Goal: Information Seeking & Learning: Learn about a topic

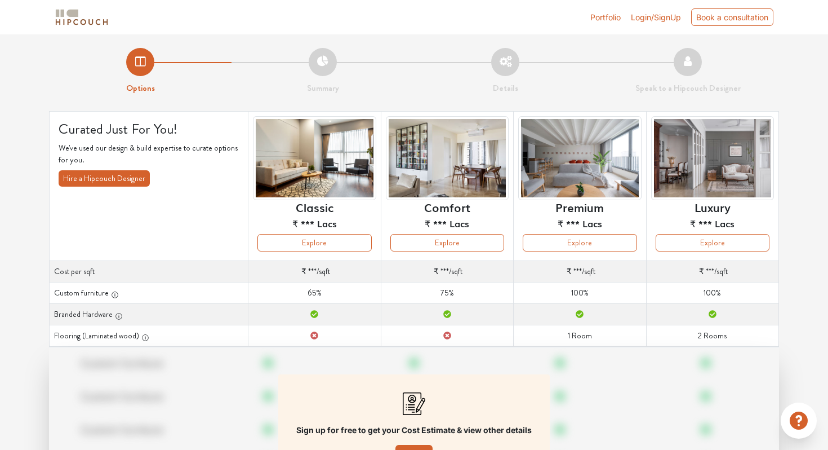
click at [70, 12] on img at bounding box center [82, 17] width 56 height 20
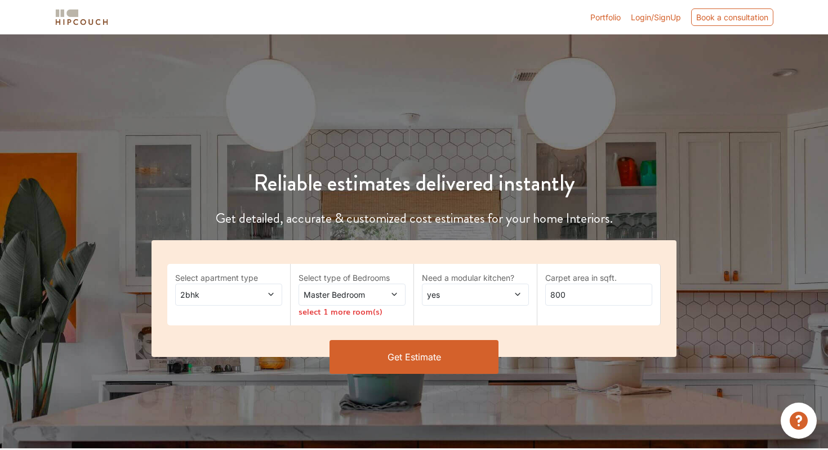
click at [660, 17] on span "Login/SignUp" at bounding box center [656, 17] width 50 height 10
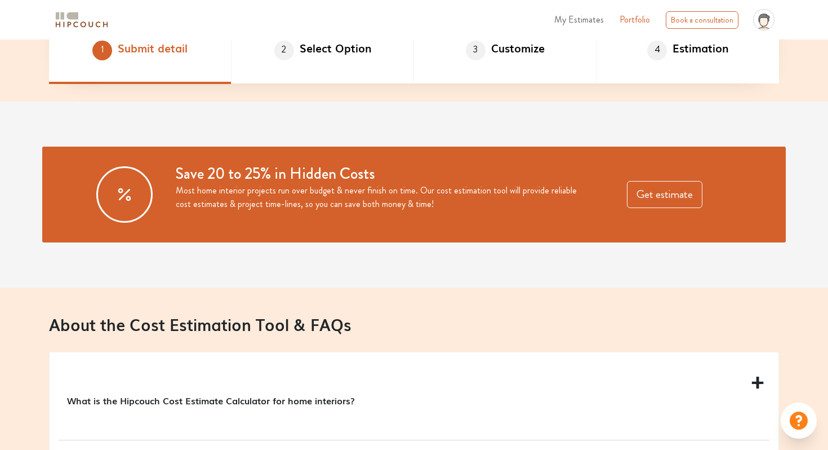
scroll to position [837, 0]
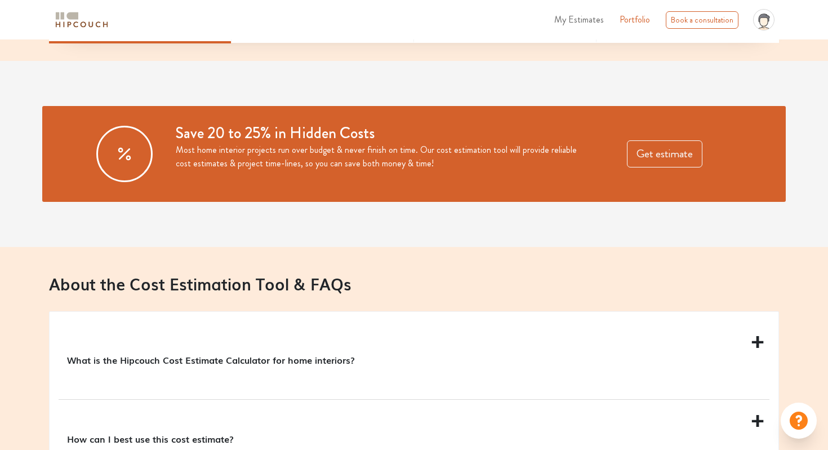
click at [764, 24] on icon at bounding box center [764, 21] width 8 height 8
click at [730, 51] on link "Logout" at bounding box center [734, 49] width 89 height 16
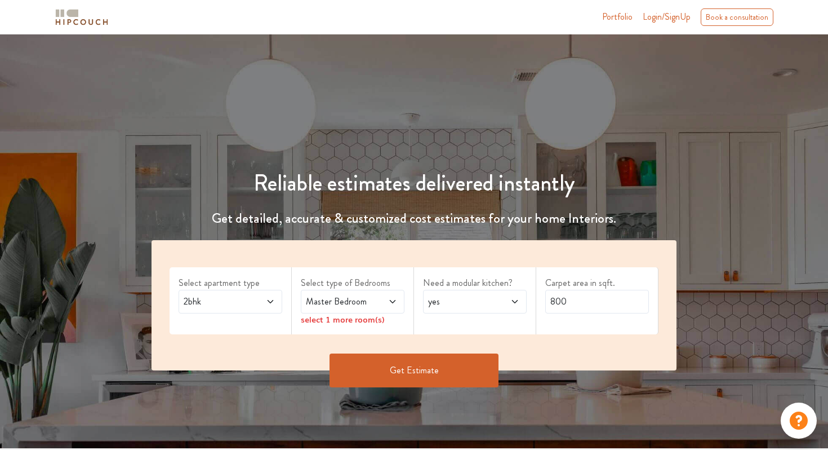
click at [421, 372] on button "Get Estimate" at bounding box center [414, 370] width 169 height 34
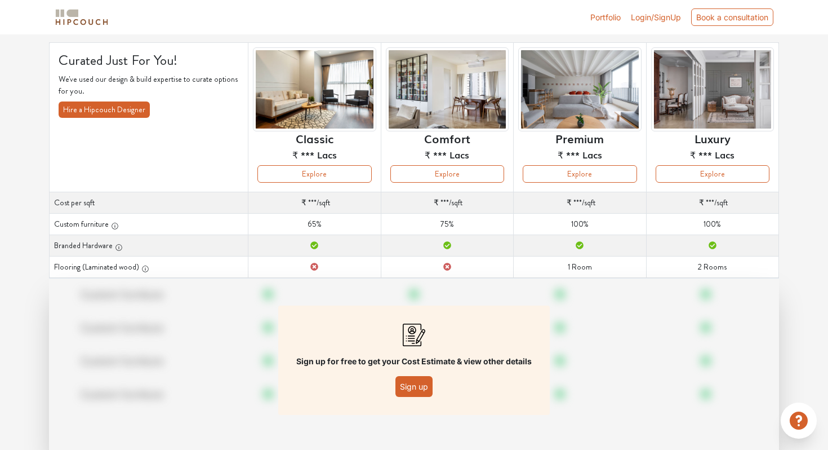
scroll to position [105, 0]
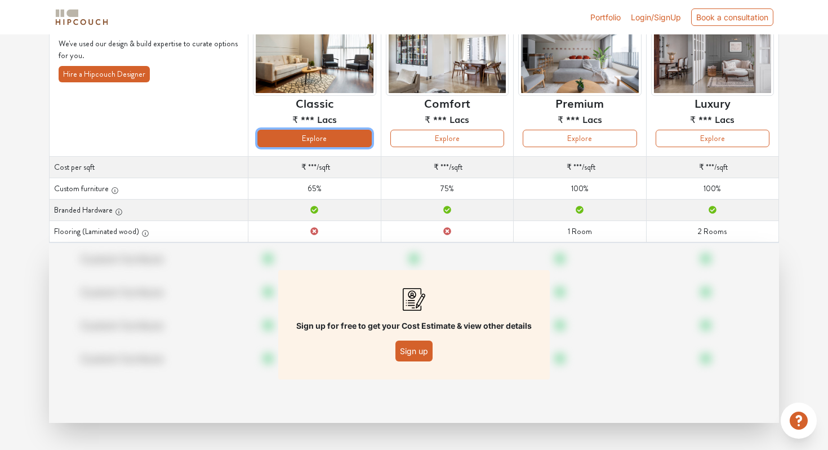
click at [325, 138] on button "Explore" at bounding box center [314, 138] width 114 height 17
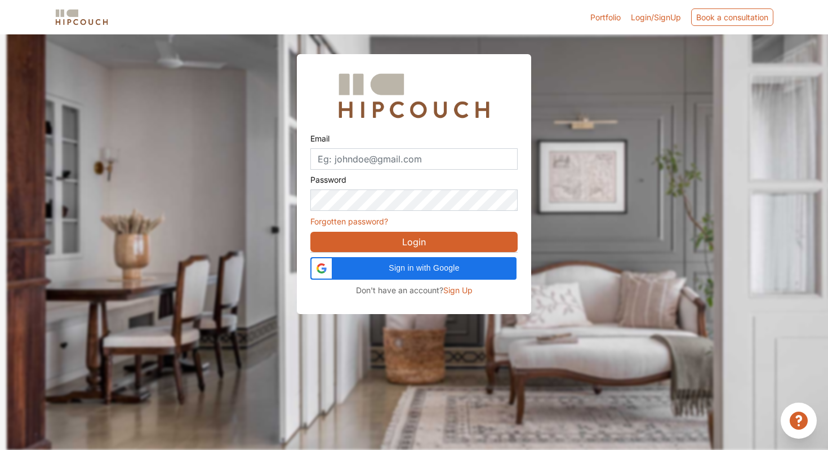
scroll to position [34, 0]
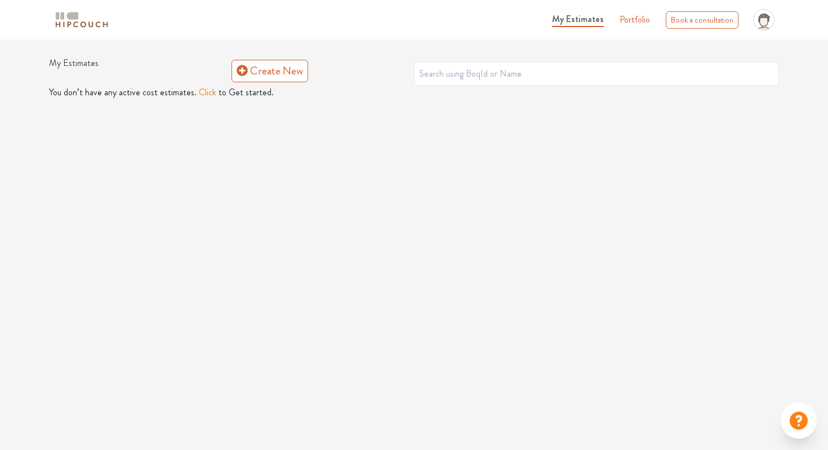
click at [84, 13] on img at bounding box center [82, 20] width 56 height 20
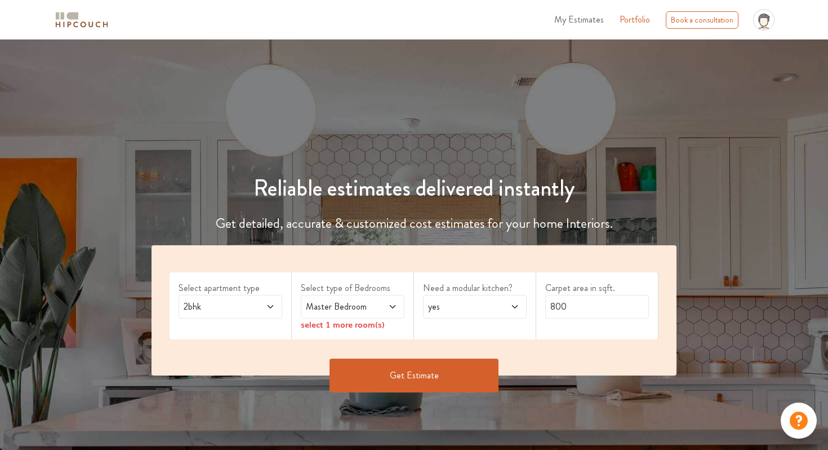
click at [407, 388] on button "Get Estimate" at bounding box center [414, 375] width 169 height 34
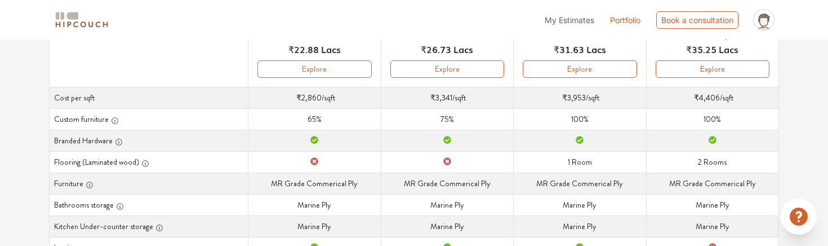
scroll to position [184, 0]
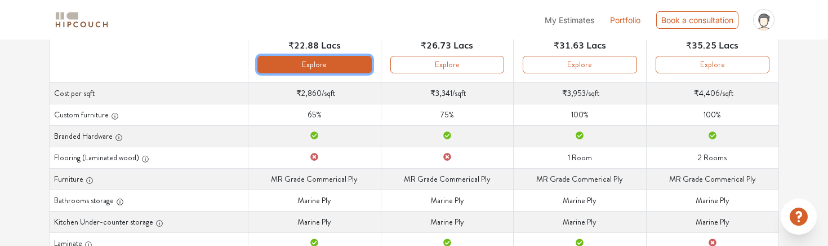
click at [326, 68] on button "Explore" at bounding box center [314, 64] width 114 height 17
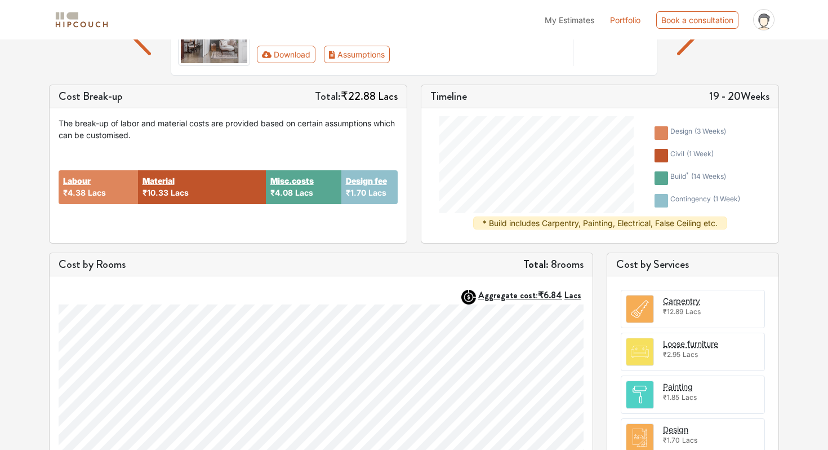
scroll to position [215, 0]
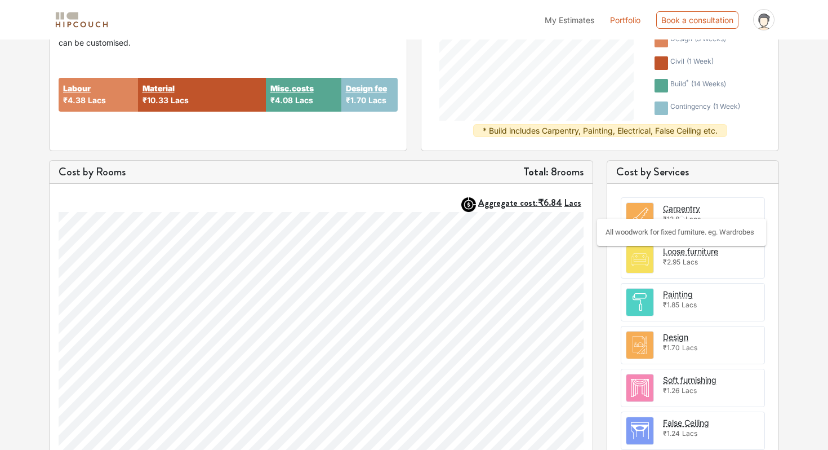
click at [675, 207] on div "Carpentry" at bounding box center [681, 208] width 37 height 12
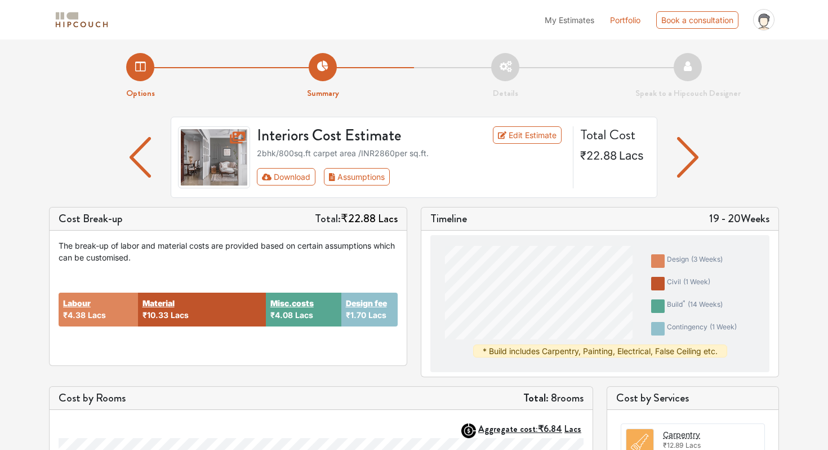
click at [688, 155] on img "button" at bounding box center [688, 157] width 22 height 41
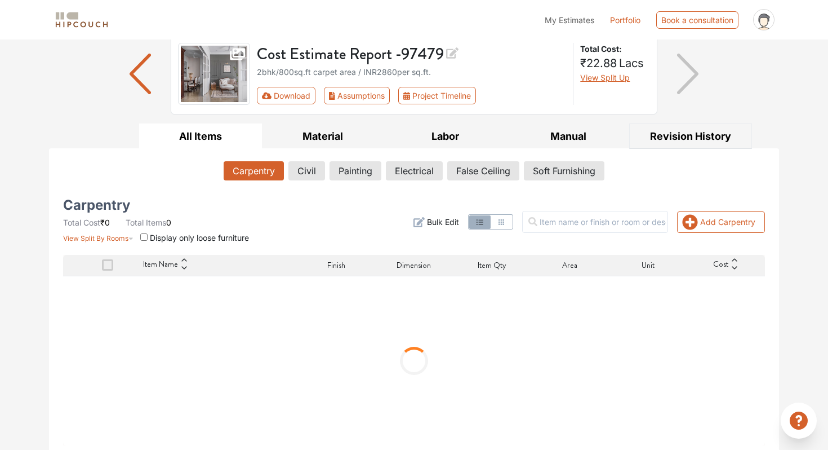
scroll to position [88, 0]
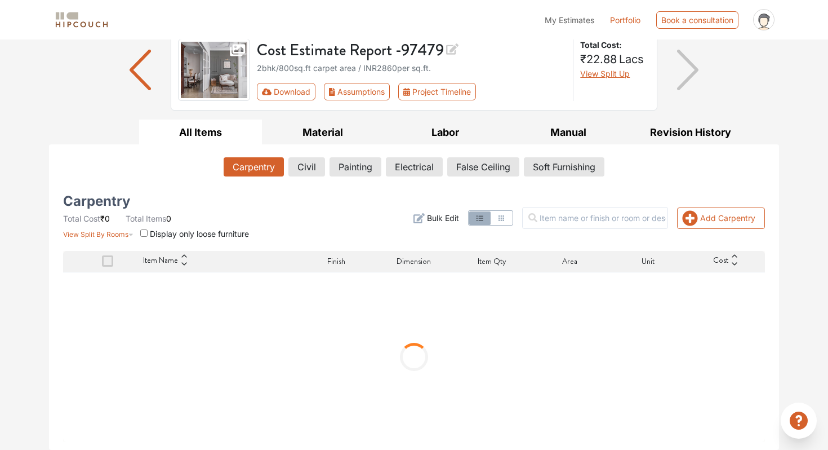
click at [504, 216] on icon "button" at bounding box center [502, 218] width 6 height 6
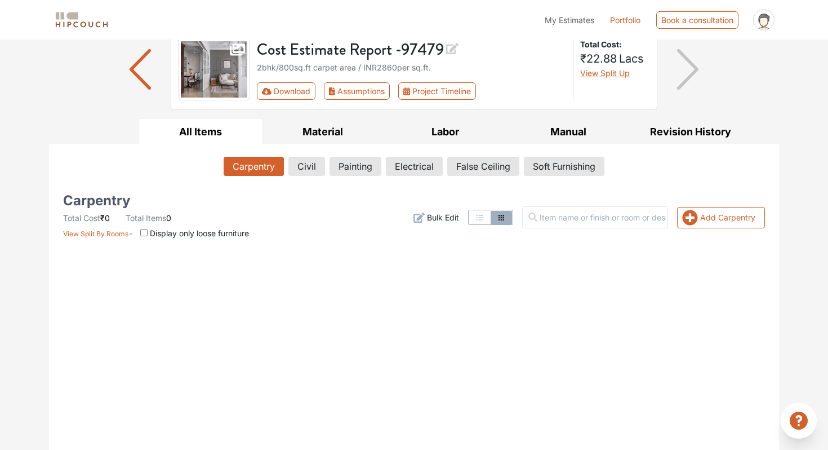
click at [484, 217] on icon "button" at bounding box center [479, 217] width 9 height 9
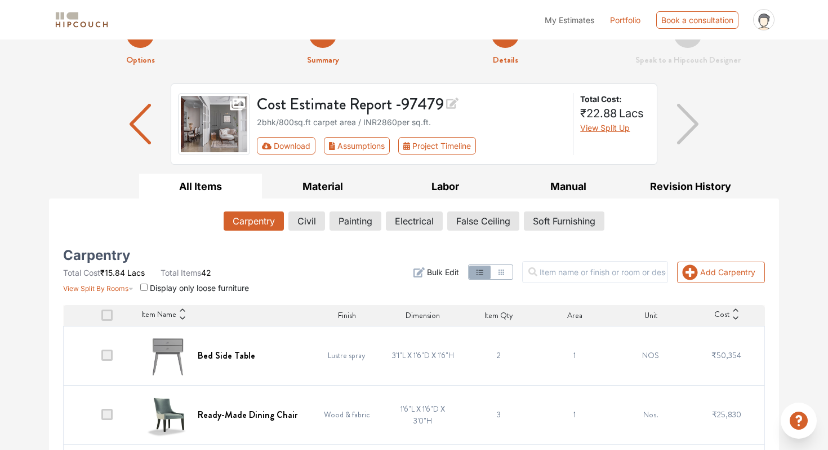
scroll to position [35, 0]
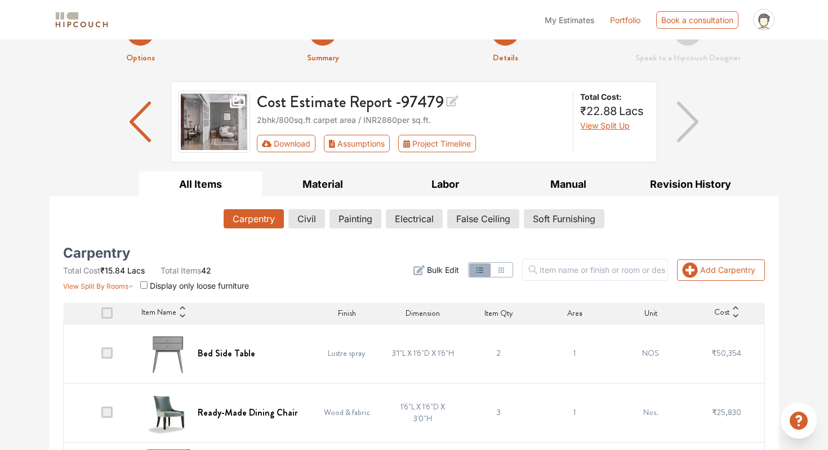
click at [512, 265] on button "button" at bounding box center [501, 270] width 21 height 14
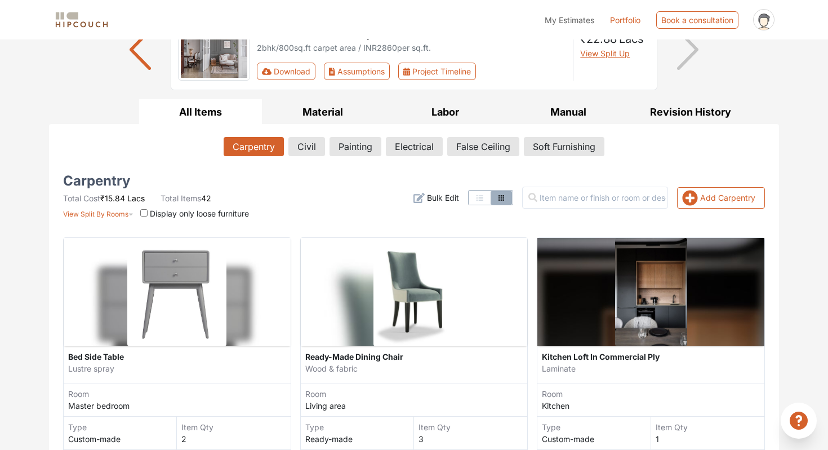
scroll to position [88, 0]
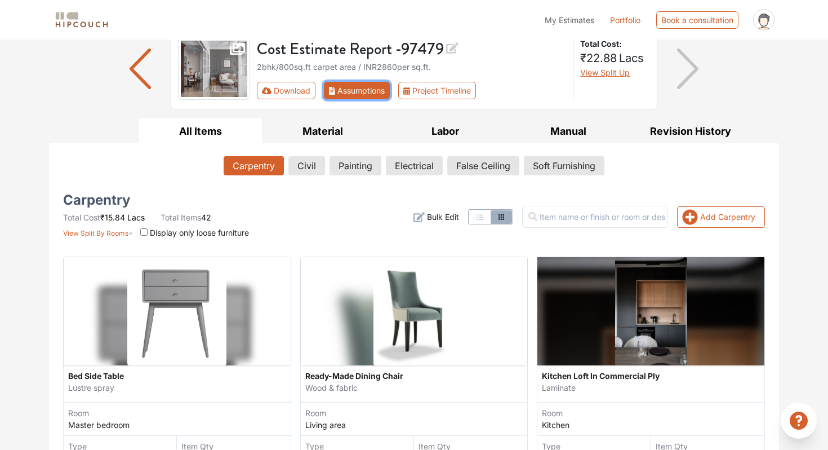
click at [367, 87] on button "Assumptions" at bounding box center [357, 90] width 66 height 17
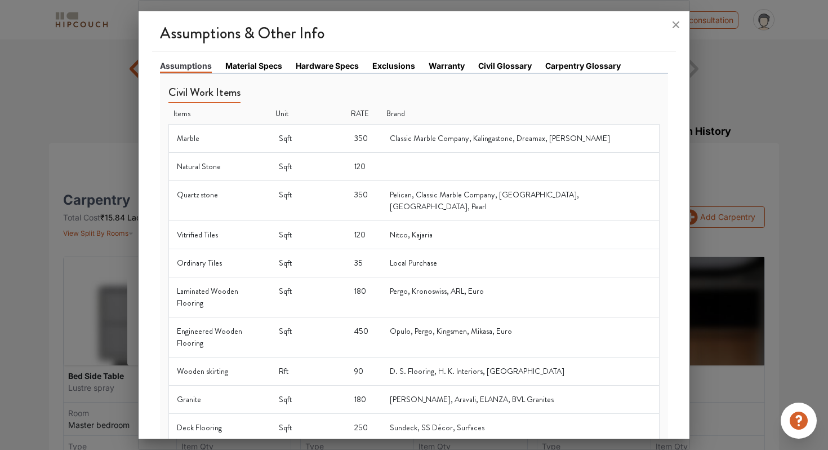
scroll to position [0, 0]
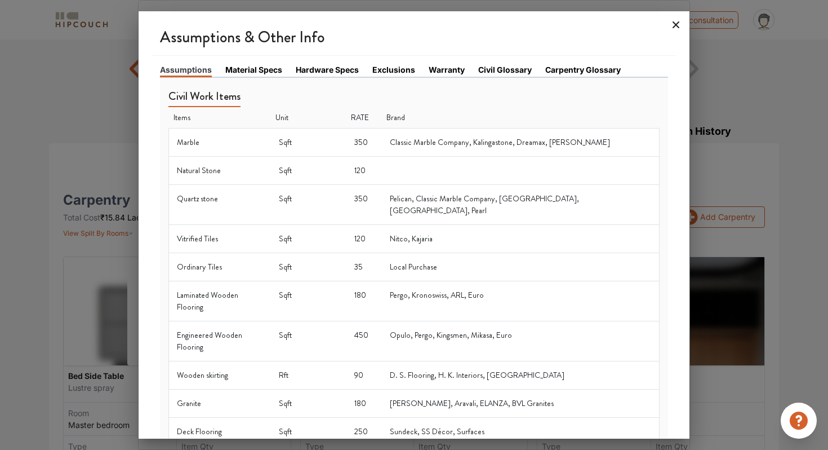
click at [679, 21] on icon at bounding box center [676, 25] width 18 height 18
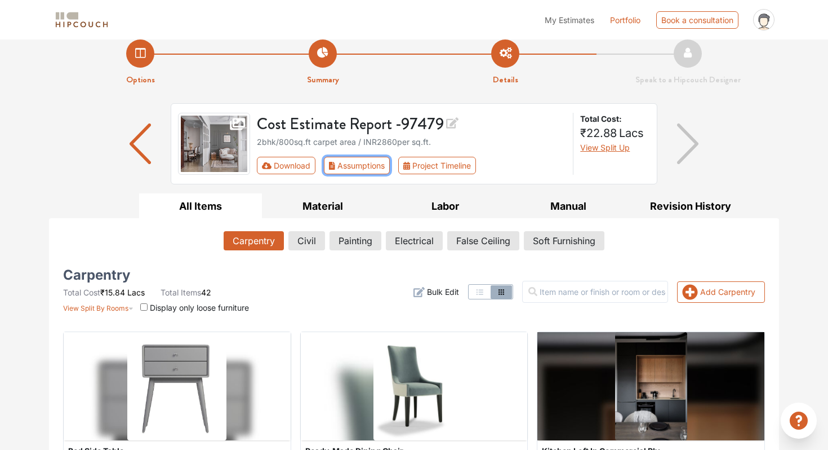
scroll to position [1, 0]
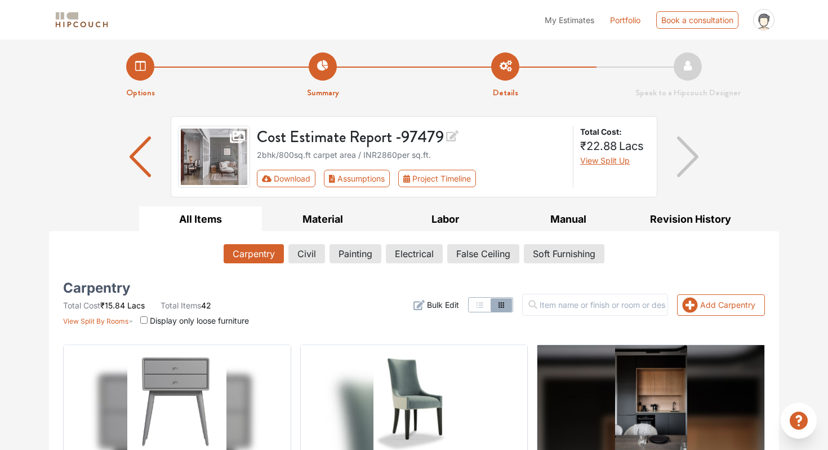
click at [144, 318] on input "checkbox" at bounding box center [143, 319] width 7 height 7
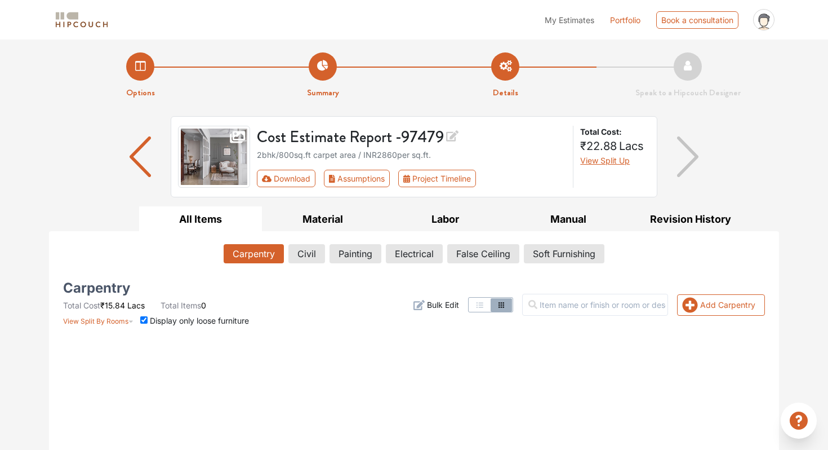
click at [145, 319] on input "checkbox" at bounding box center [143, 319] width 7 height 7
checkbox input "false"
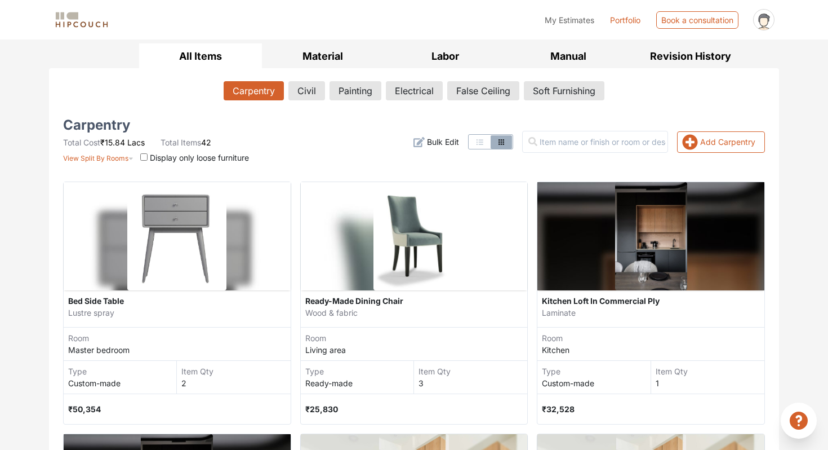
scroll to position [112, 0]
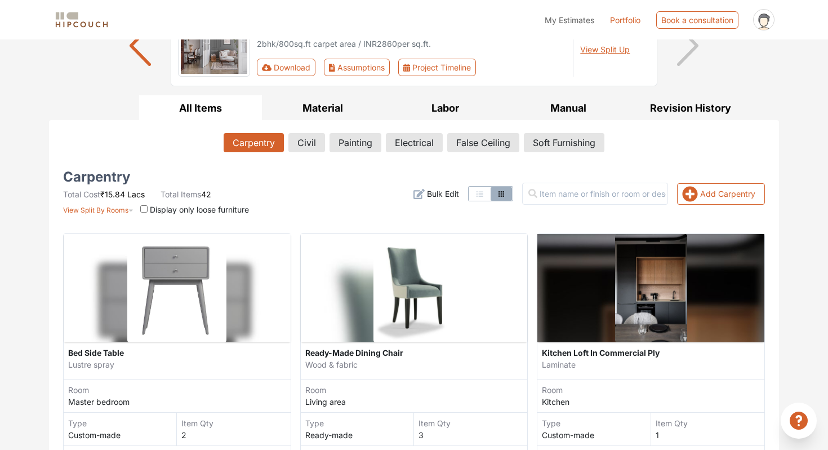
click at [483, 193] on icon "button" at bounding box center [480, 193] width 5 height 5
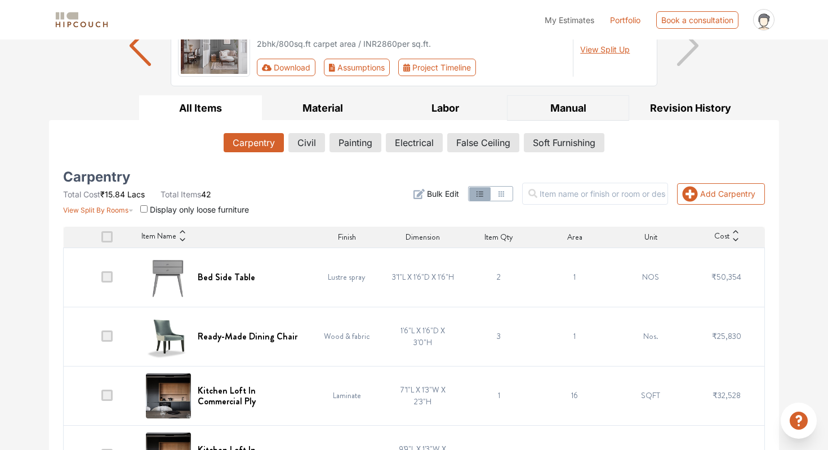
click at [570, 106] on button "Manual" at bounding box center [568, 107] width 123 height 25
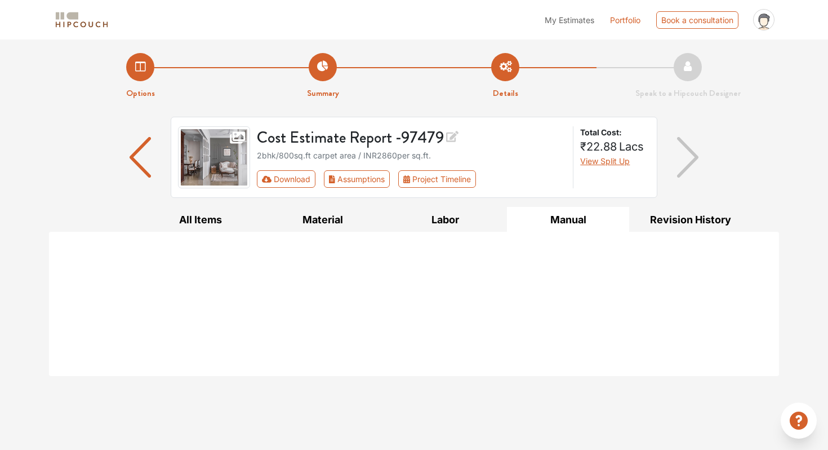
scroll to position [0, 0]
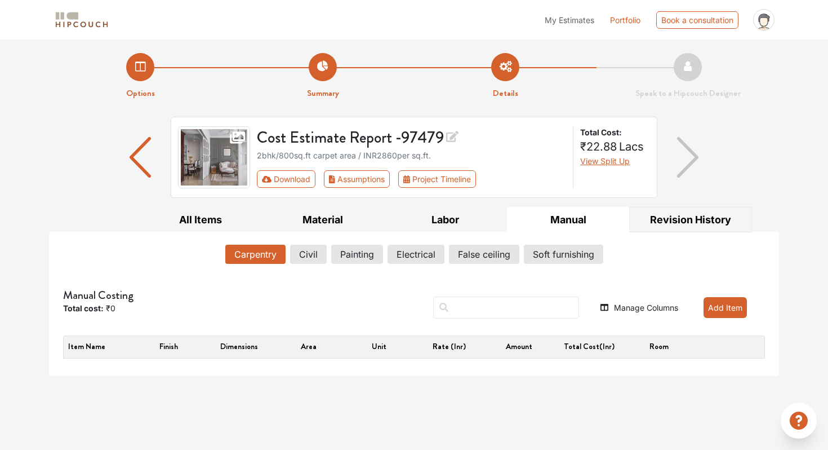
click at [675, 216] on button "Revision History" at bounding box center [690, 219] width 123 height 25
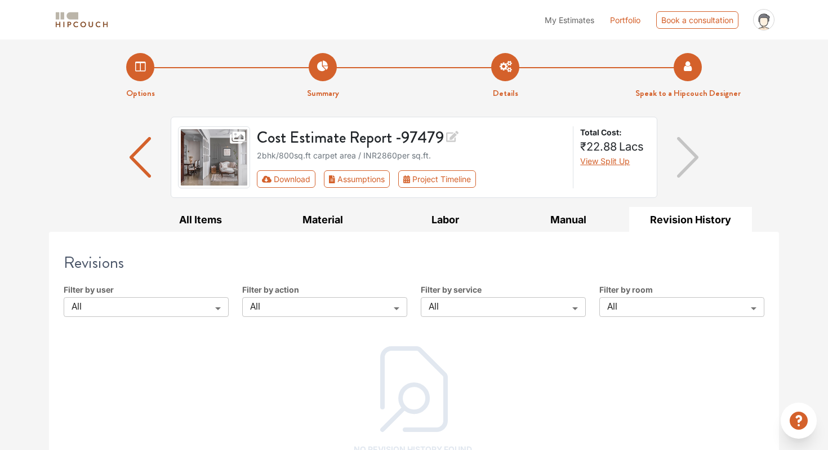
click at [682, 63] on li "Speak to a Hipcouch Designer" at bounding box center [688, 76] width 183 height 47
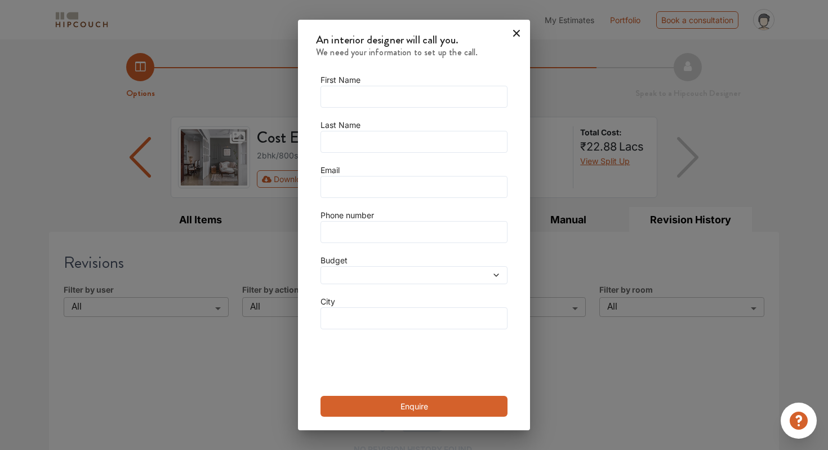
click at [494, 56] on h6 "We need your information to set up the call." at bounding box center [423, 52] width 214 height 11
click at [513, 34] on icon at bounding box center [516, 33] width 7 height 7
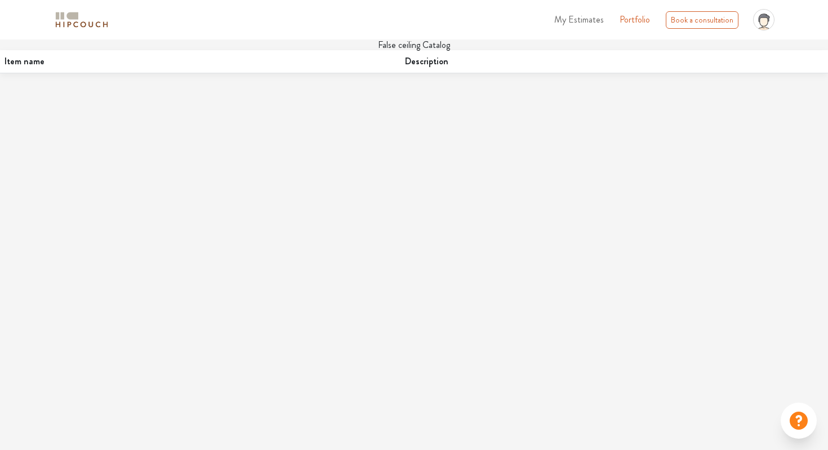
click at [416, 47] on h3 "False ceiling Catalog" at bounding box center [414, 44] width 828 height 11
click at [426, 59] on th "Description" at bounding box center [615, 61] width 428 height 23
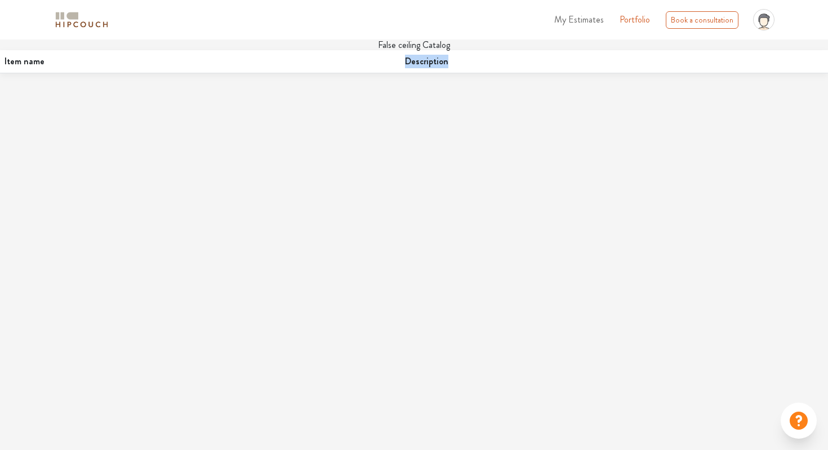
click at [88, 24] on img at bounding box center [82, 20] width 56 height 20
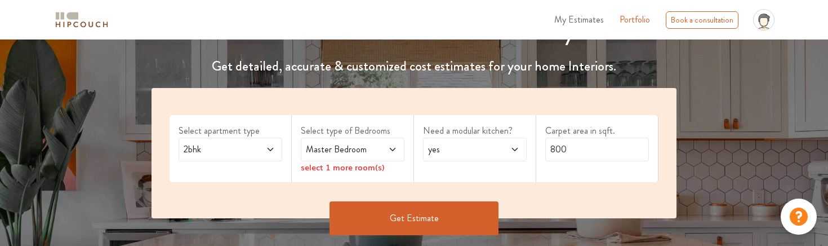
scroll to position [165, 0]
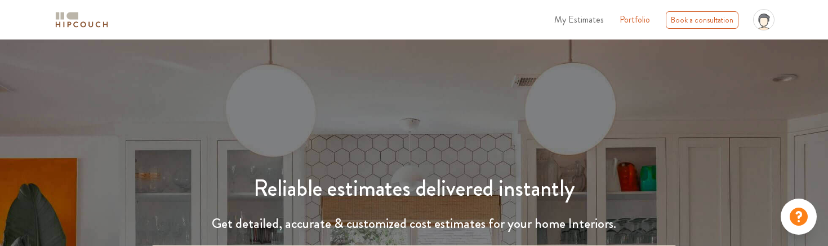
scroll to position [165, 0]
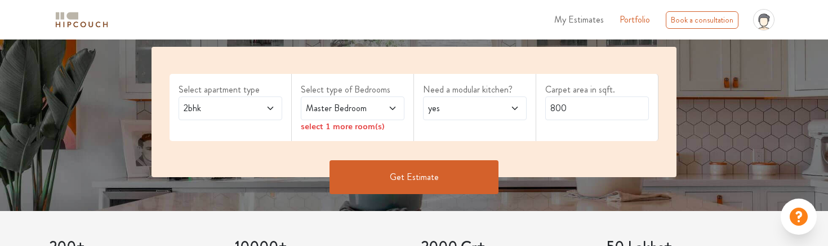
scroll to position [206, 0]
